Goal: Task Accomplishment & Management: Manage account settings

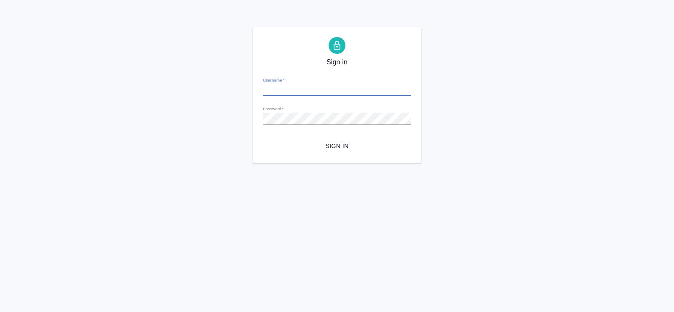
type input "a.pavlova@awatera.com"
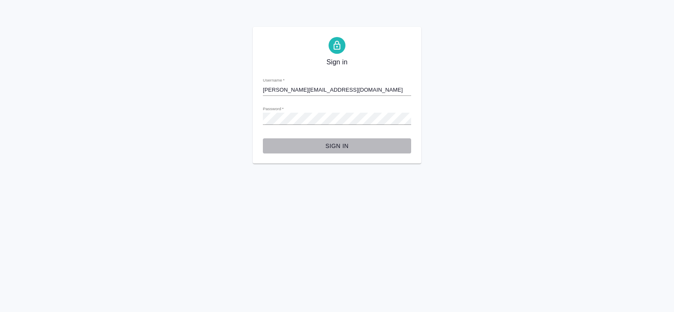
click at [339, 148] on span "Sign in" at bounding box center [336, 146] width 135 height 11
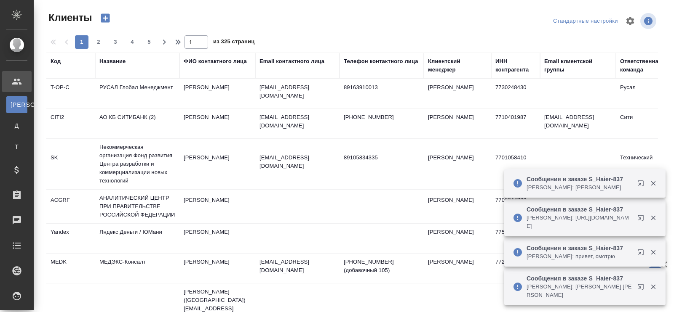
select select "RU"
click at [118, 62] on div "Название" at bounding box center [112, 61] width 26 height 8
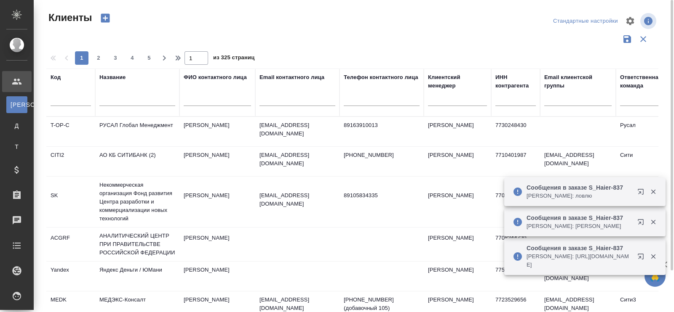
click at [109, 96] on input "text" at bounding box center [137, 101] width 76 height 11
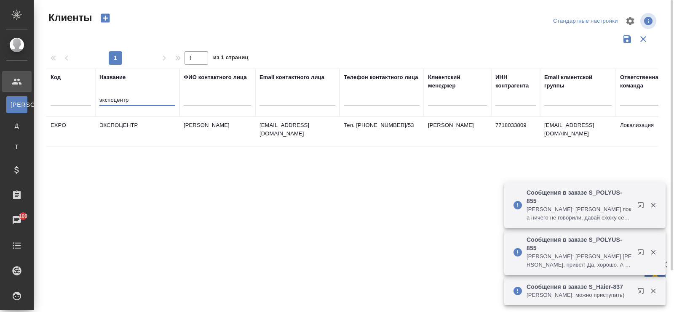
type input "экспоцентр"
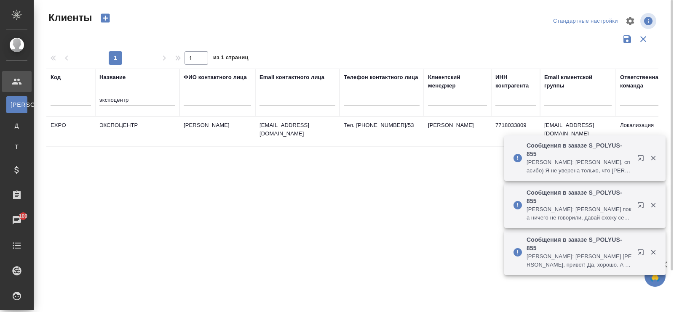
click at [108, 127] on td "ЭКСПОЦЕНТР" at bounding box center [137, 131] width 84 height 29
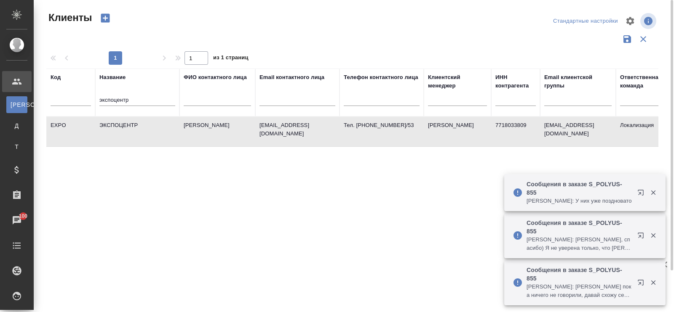
click at [108, 127] on td "ЭКСПОЦЕНТР" at bounding box center [137, 131] width 84 height 29
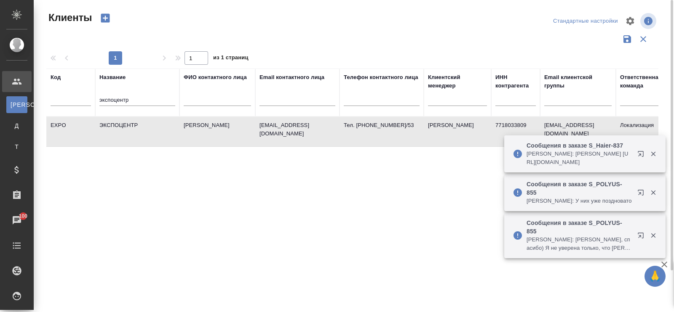
click at [108, 127] on td "ЭКСПОЦЕНТР" at bounding box center [137, 131] width 84 height 29
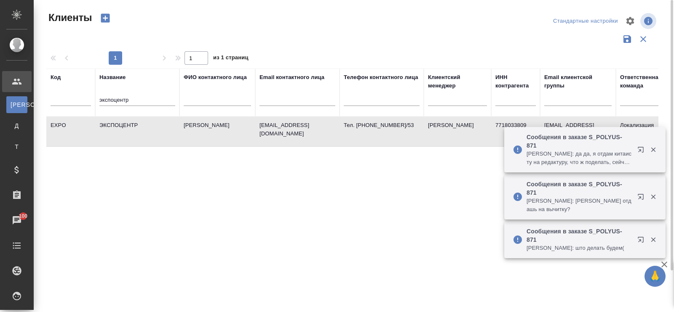
click at [125, 127] on td "ЭКСПОЦЕНТР" at bounding box center [137, 131] width 84 height 29
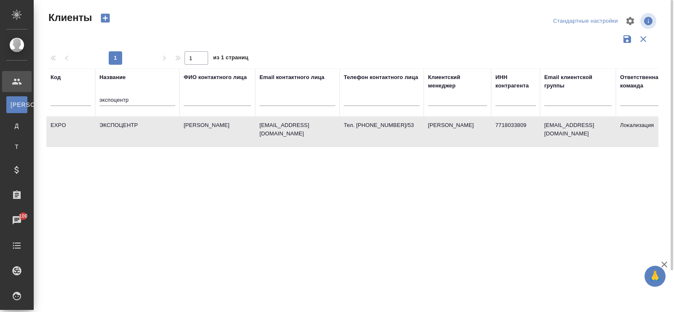
click at [114, 126] on td "ЭКСПОЦЕНТР" at bounding box center [137, 131] width 84 height 29
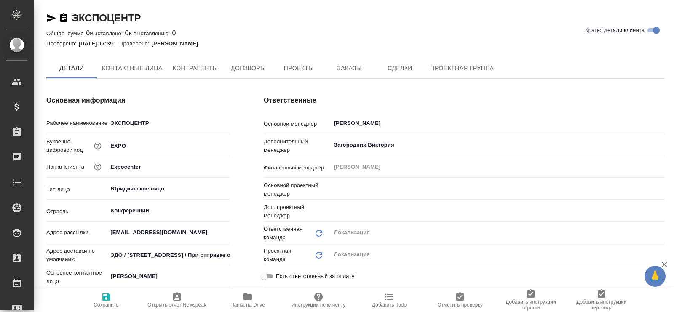
type input "Третьякова Ольга"
type input "[PERSON_NAME]"
type textarea "x"
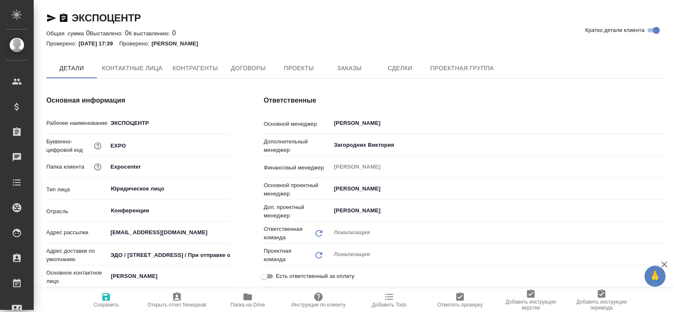
type textarea "x"
drag, startPoint x: 48, startPoint y: 212, endPoint x: 157, endPoint y: 214, distance: 109.5
click at [157, 214] on div "Отрасль Конференции ​" at bounding box center [138, 211] width 184 height 15
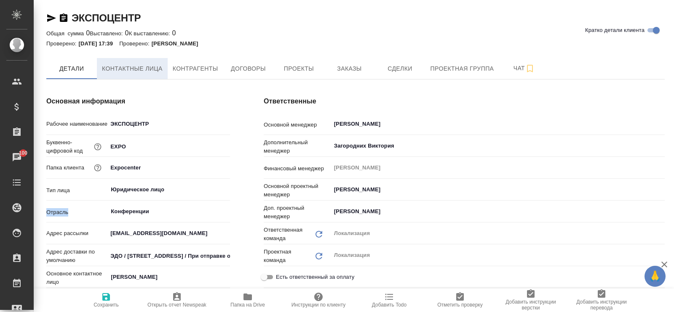
click at [133, 67] on span "Контактные лица" at bounding box center [132, 69] width 61 height 11
select select "RU"
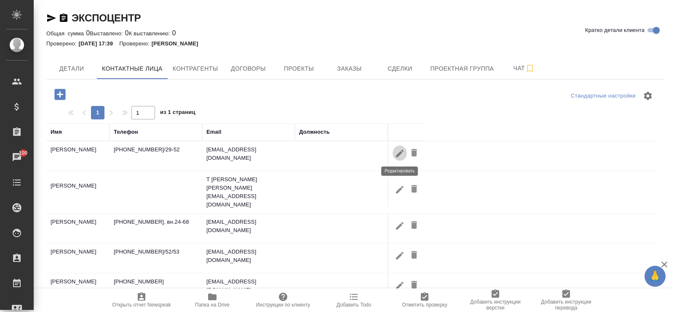
click at [395, 155] on icon "button" at bounding box center [400, 154] width 10 height 10
type input "Игорь"
type input "Бехтин"
type input "Пользователь"
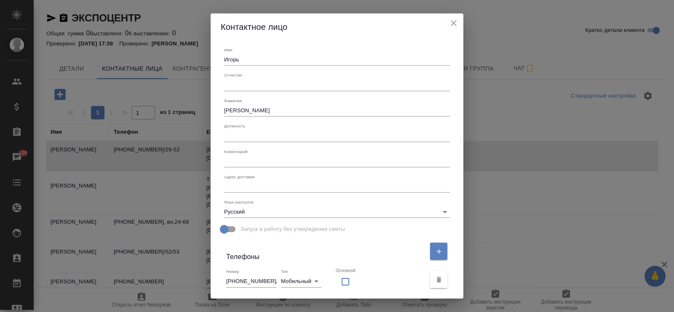
click at [243, 136] on input "text" at bounding box center [337, 136] width 226 height 12
click at [454, 21] on icon "close" at bounding box center [453, 23] width 10 height 10
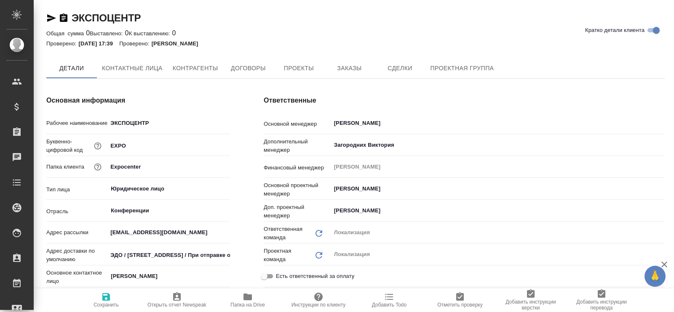
type textarea "x"
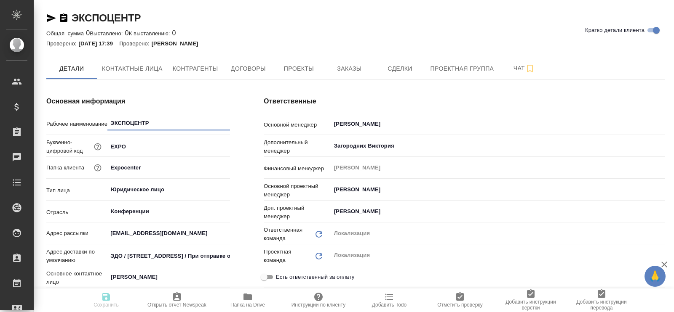
type textarea "x"
click at [238, 66] on span "Договоры" at bounding box center [248, 69] width 40 height 11
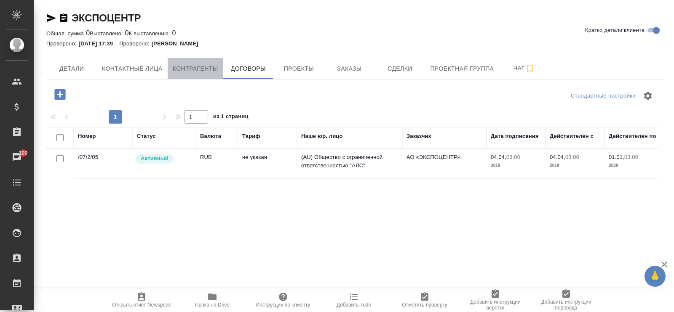
click at [203, 66] on span "Контрагенты" at bounding box center [195, 69] width 45 height 11
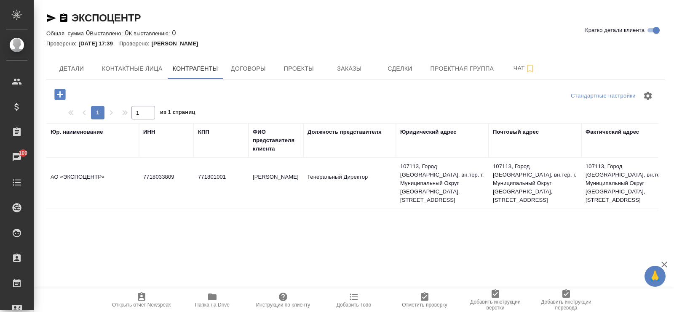
drag, startPoint x: 177, startPoint y: 170, endPoint x: 152, endPoint y: 173, distance: 25.4
click at [152, 173] on td "7718033809" at bounding box center [166, 183] width 55 height 29
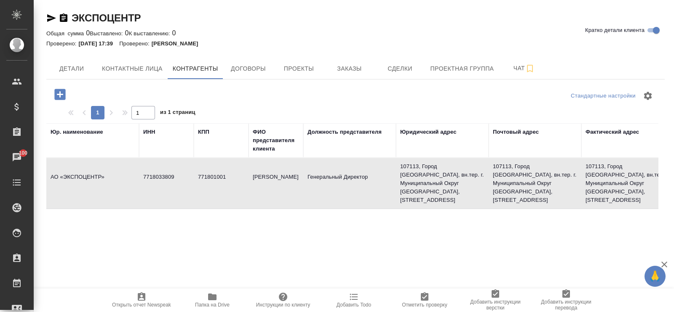
click at [152, 173] on td "7718033809" at bounding box center [166, 183] width 55 height 29
type textarea "АО «ЭКСПОЦЕНТР»"
type input "7718033809"
type input "771801001"
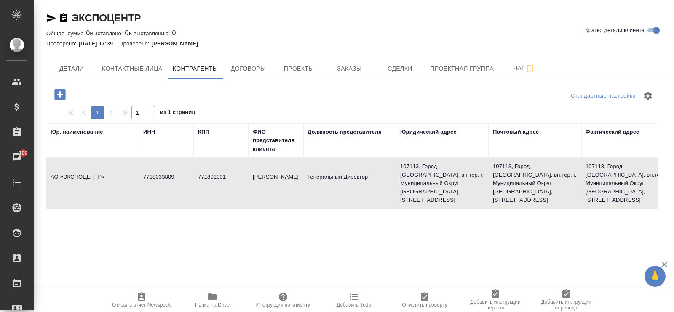
type input "[PERSON_NAME]"
type input "Генеральный Директор"
type textarea "107113, Город [GEOGRAPHIC_DATA], вн.тер. г. Муниципальный Округ [GEOGRAPHIC_DAT…"
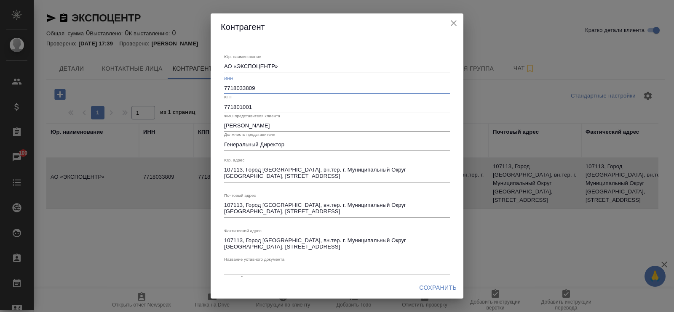
drag, startPoint x: 225, startPoint y: 88, endPoint x: 258, endPoint y: 87, distance: 32.9
click at [258, 87] on input "7718033809" at bounding box center [337, 89] width 226 height 12
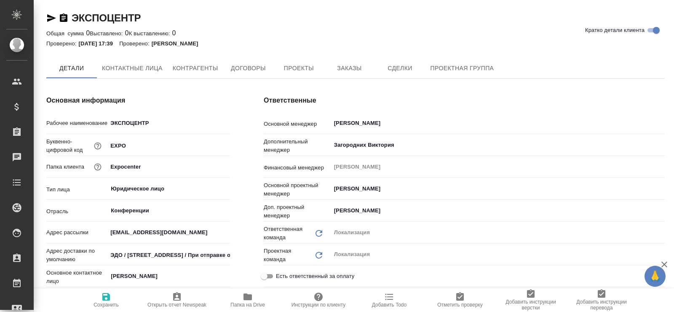
type textarea "x"
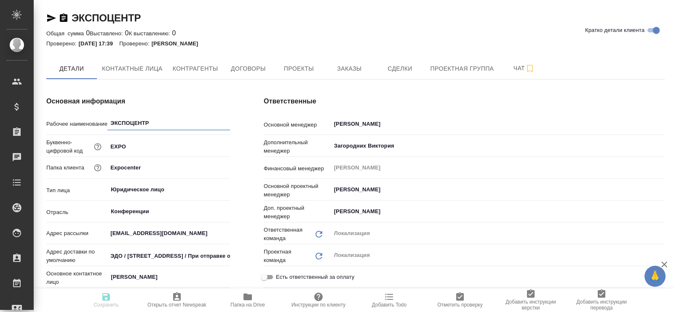
type textarea "x"
click at [195, 72] on span "Контрагенты" at bounding box center [195, 69] width 45 height 11
